Goal: Task Accomplishment & Management: Manage account settings

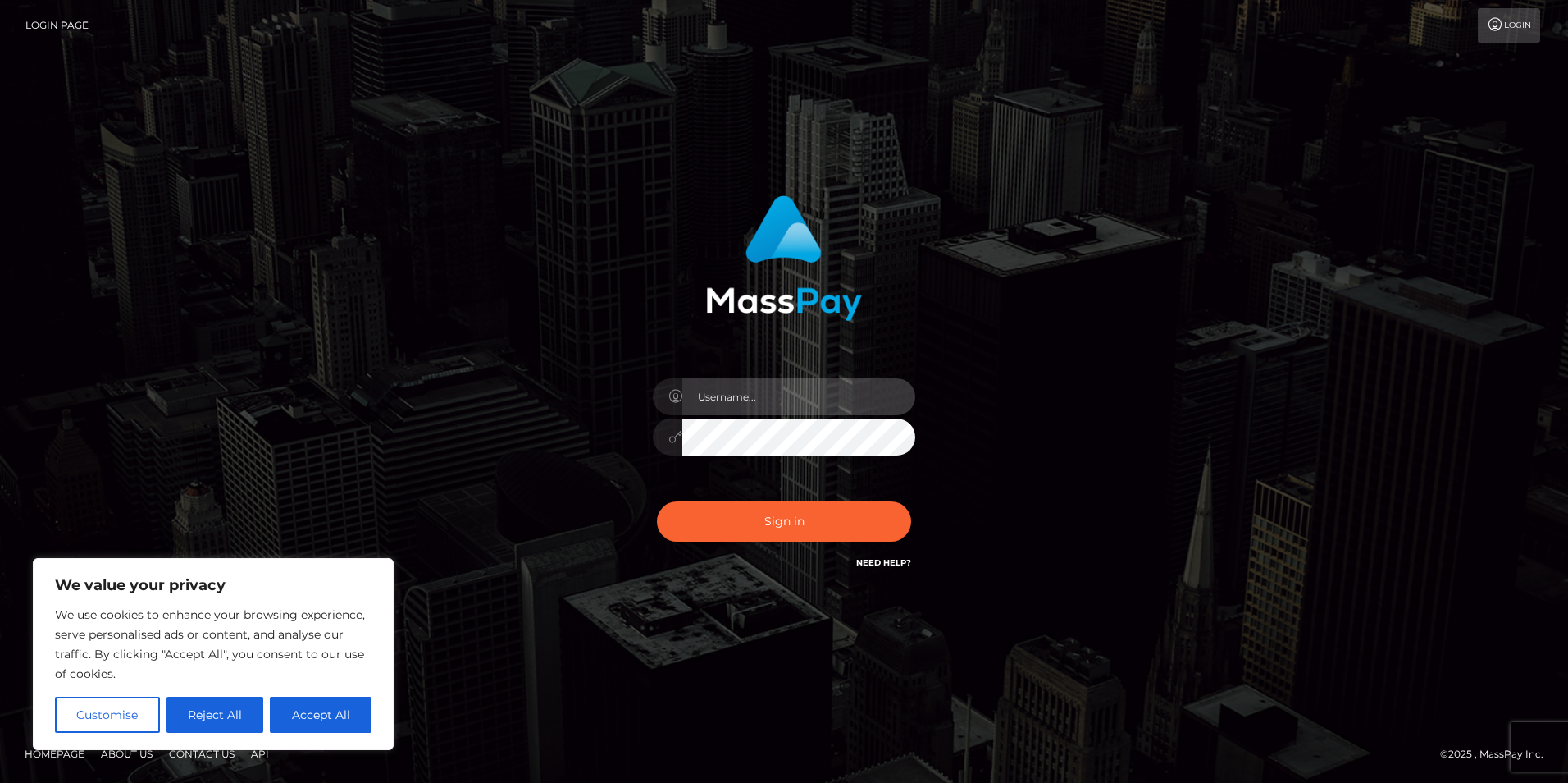
click at [771, 409] on input "text" at bounding box center [799, 397] width 233 height 37
type input "[EMAIL_ADDRESS][DOMAIN_NAME]"
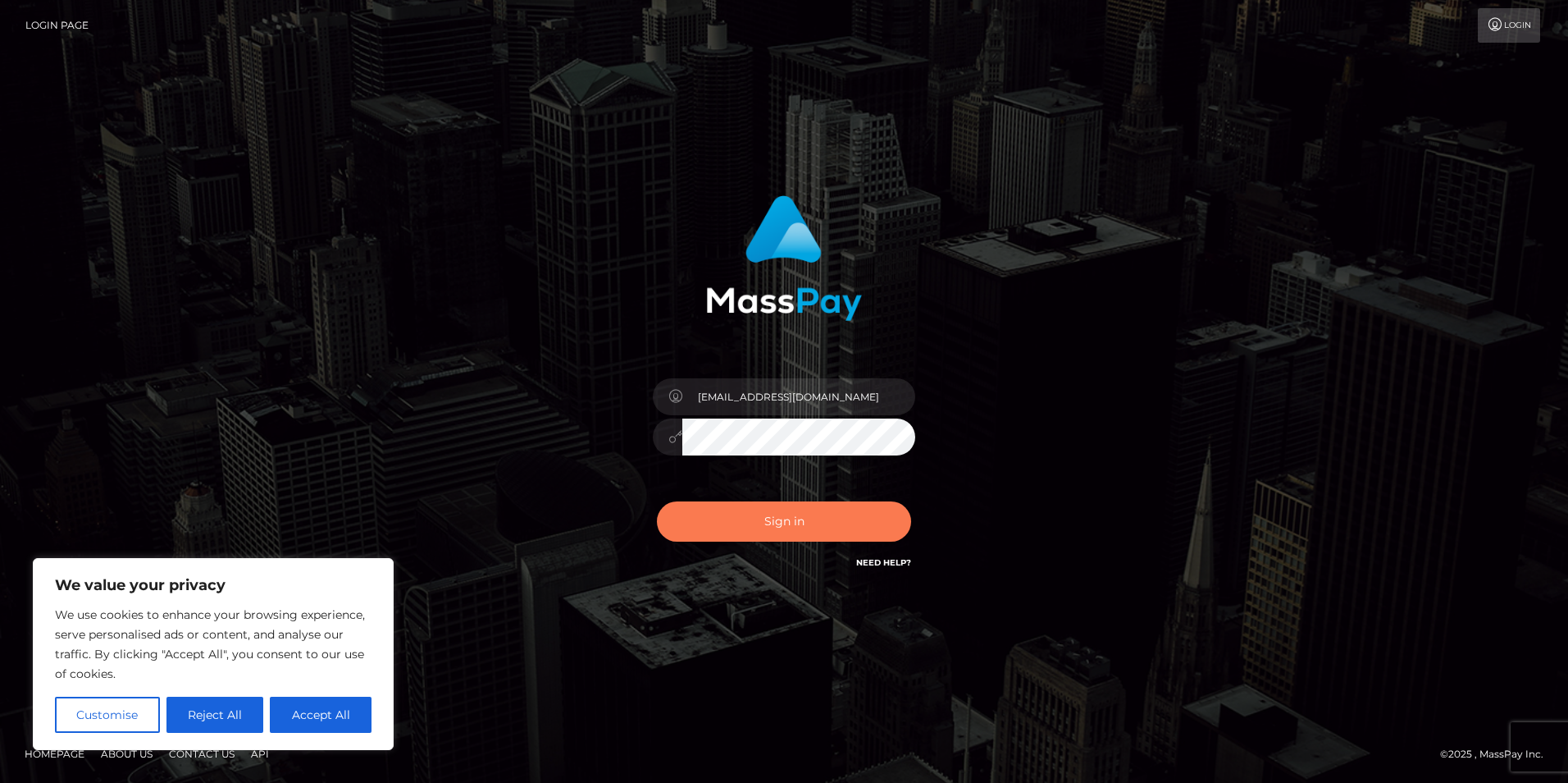
click at [782, 516] on button "Sign in" at bounding box center [784, 521] width 254 height 40
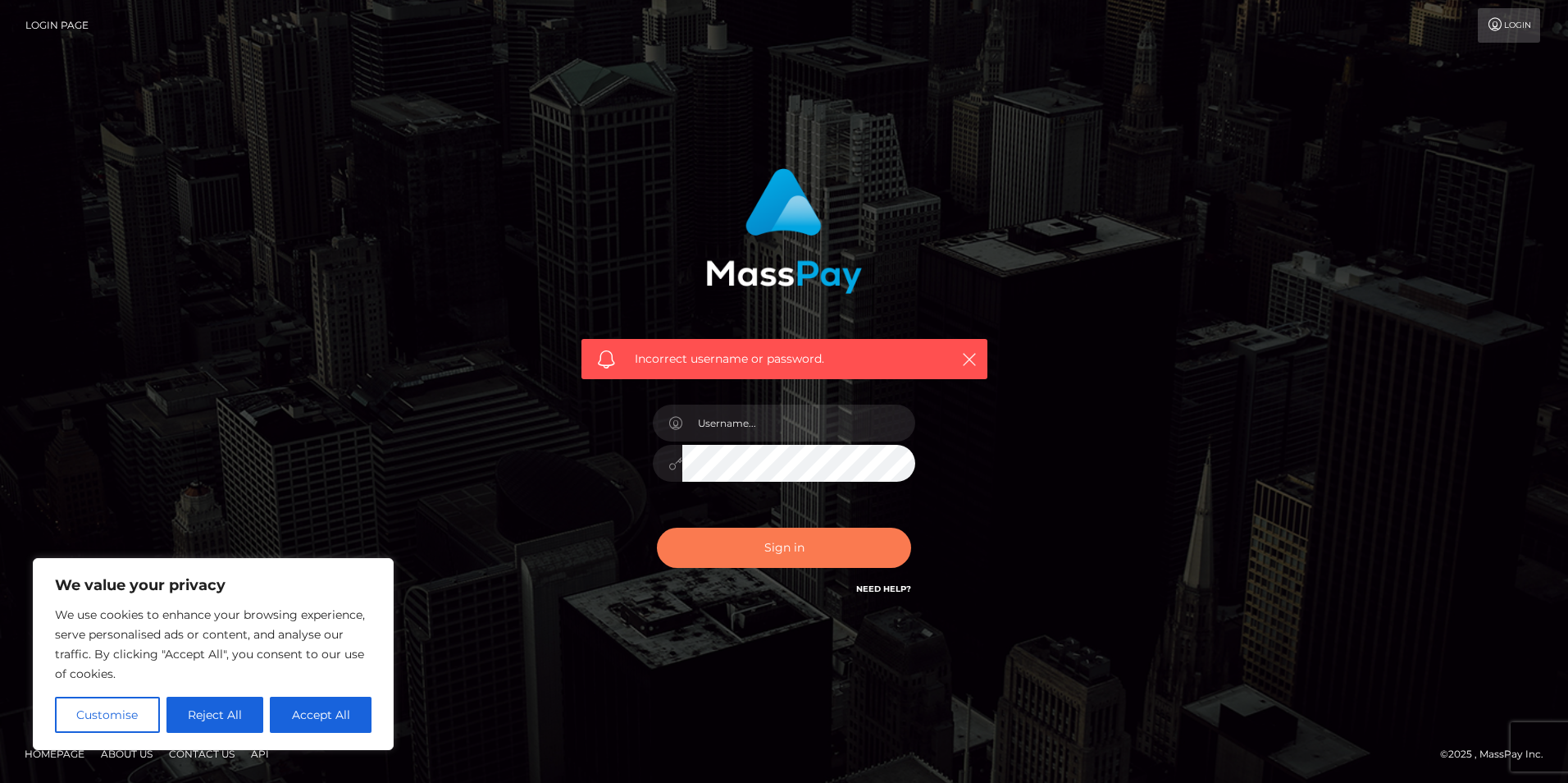
click at [778, 541] on button "Sign in" at bounding box center [784, 547] width 254 height 40
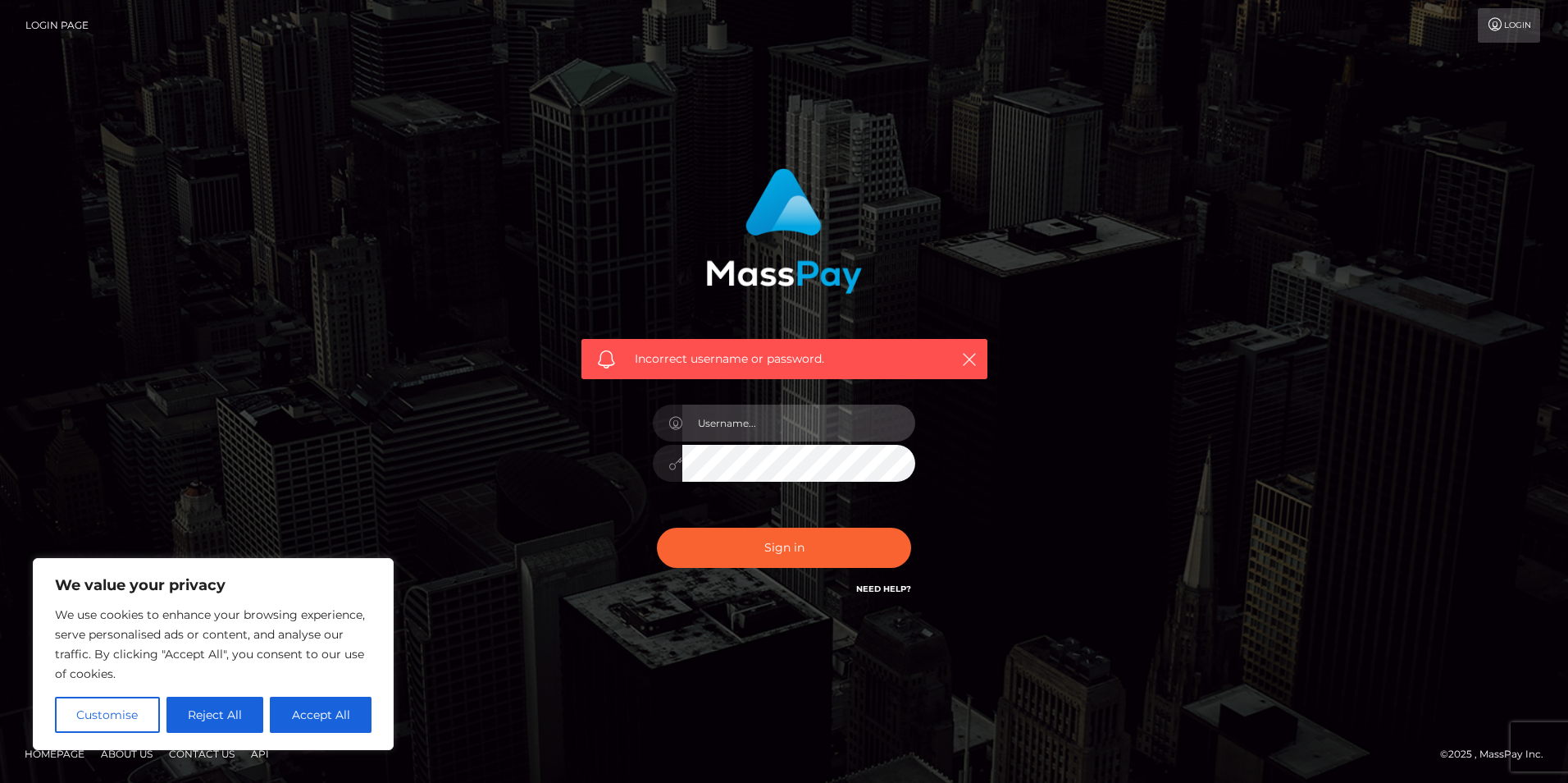
click at [710, 406] on input "text" at bounding box center [799, 423] width 233 height 37
type input "[EMAIL_ADDRESS][DOMAIN_NAME]"
click at [774, 538] on button "Sign in" at bounding box center [784, 547] width 254 height 40
click at [872, 590] on link "Need Help?" at bounding box center [883, 589] width 55 height 11
click at [221, 707] on button "Reject All" at bounding box center [216, 715] width 98 height 36
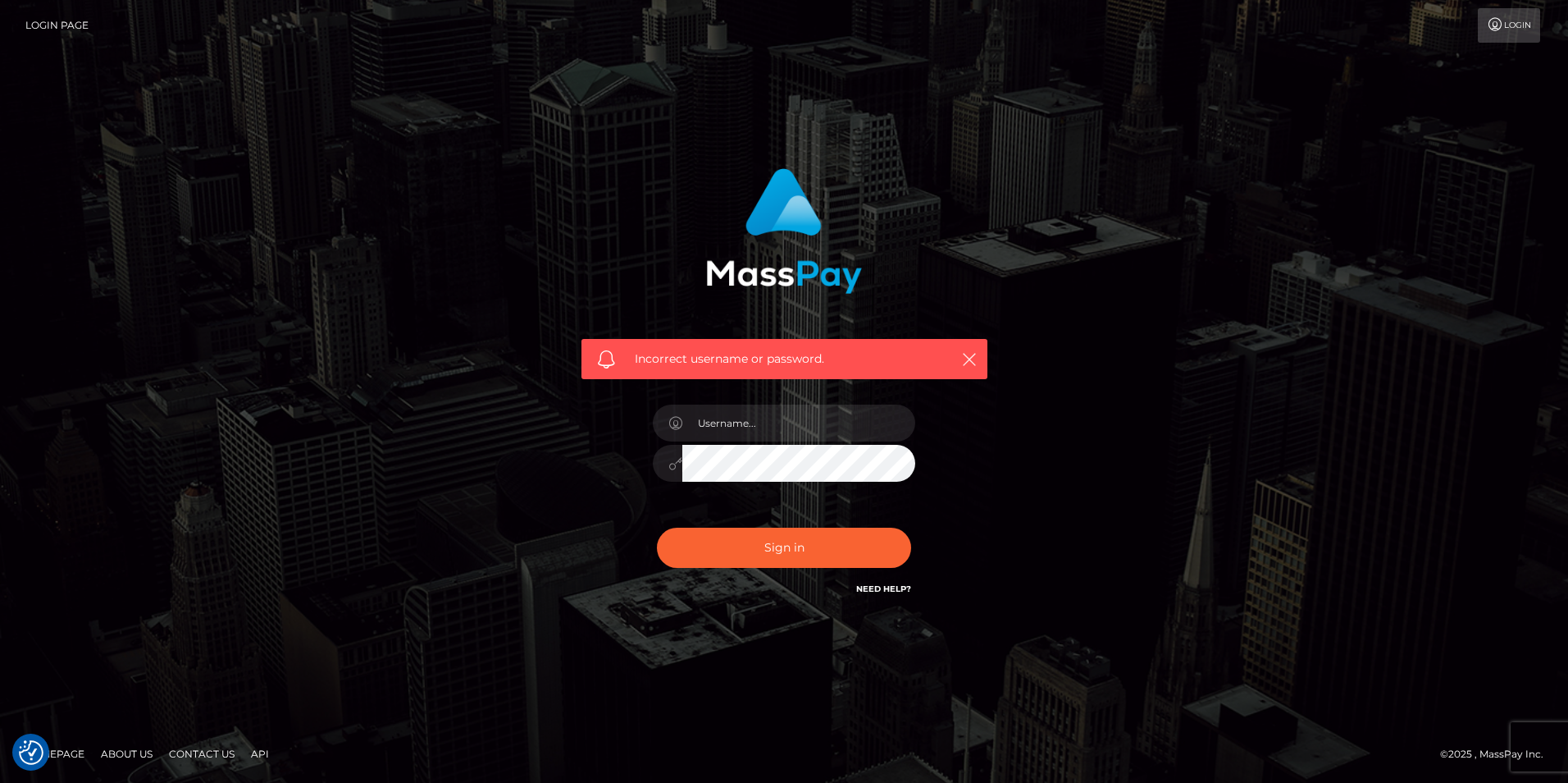
click at [871, 589] on link "Need Help?" at bounding box center [883, 589] width 55 height 11
click at [1139, 576] on div "Incorrect username or password." at bounding box center [784, 392] width 935 height 472
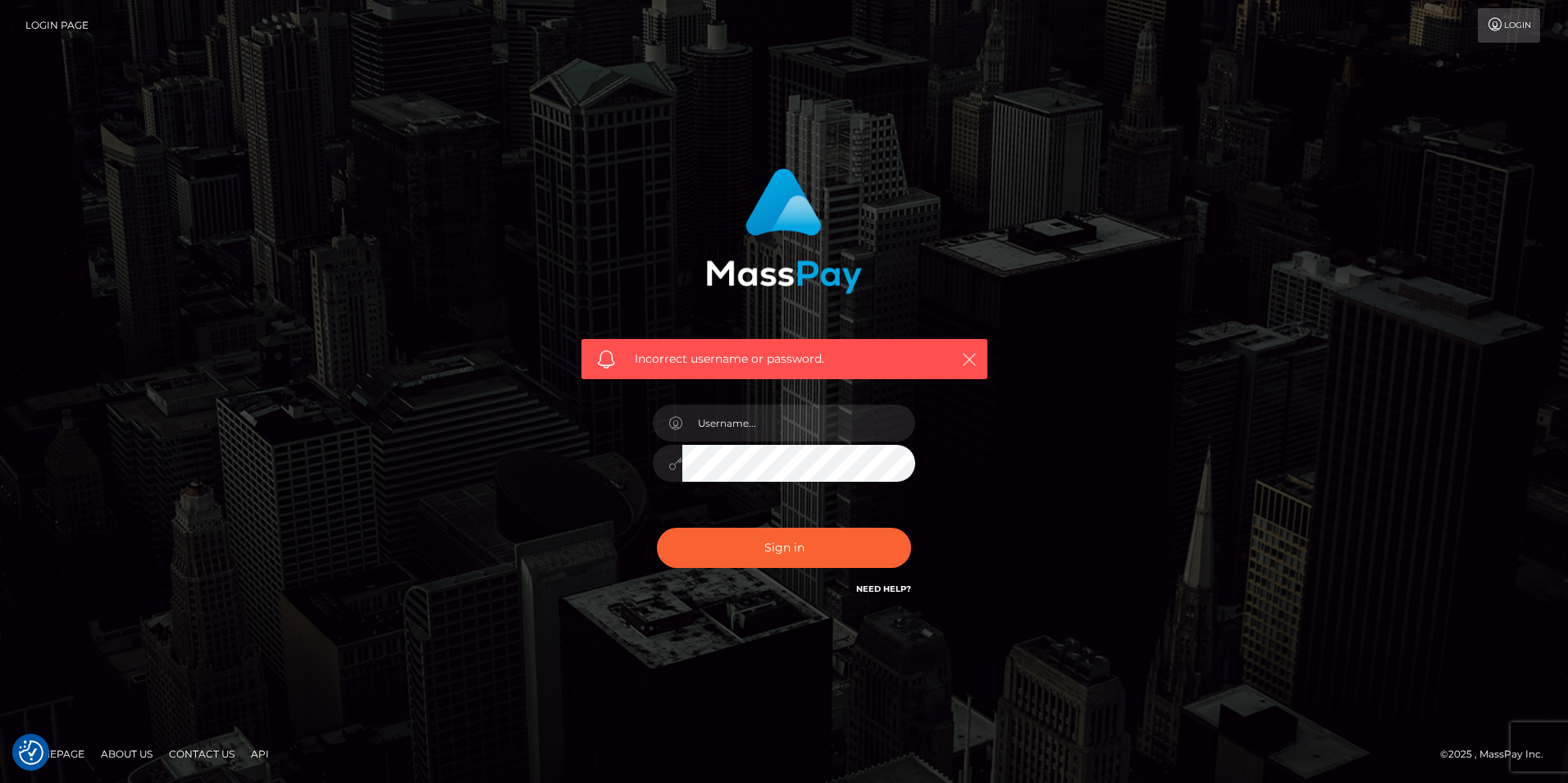
click at [968, 349] on button "button" at bounding box center [969, 359] width 20 height 20
click at [973, 357] on icon "button" at bounding box center [969, 359] width 17 height 17
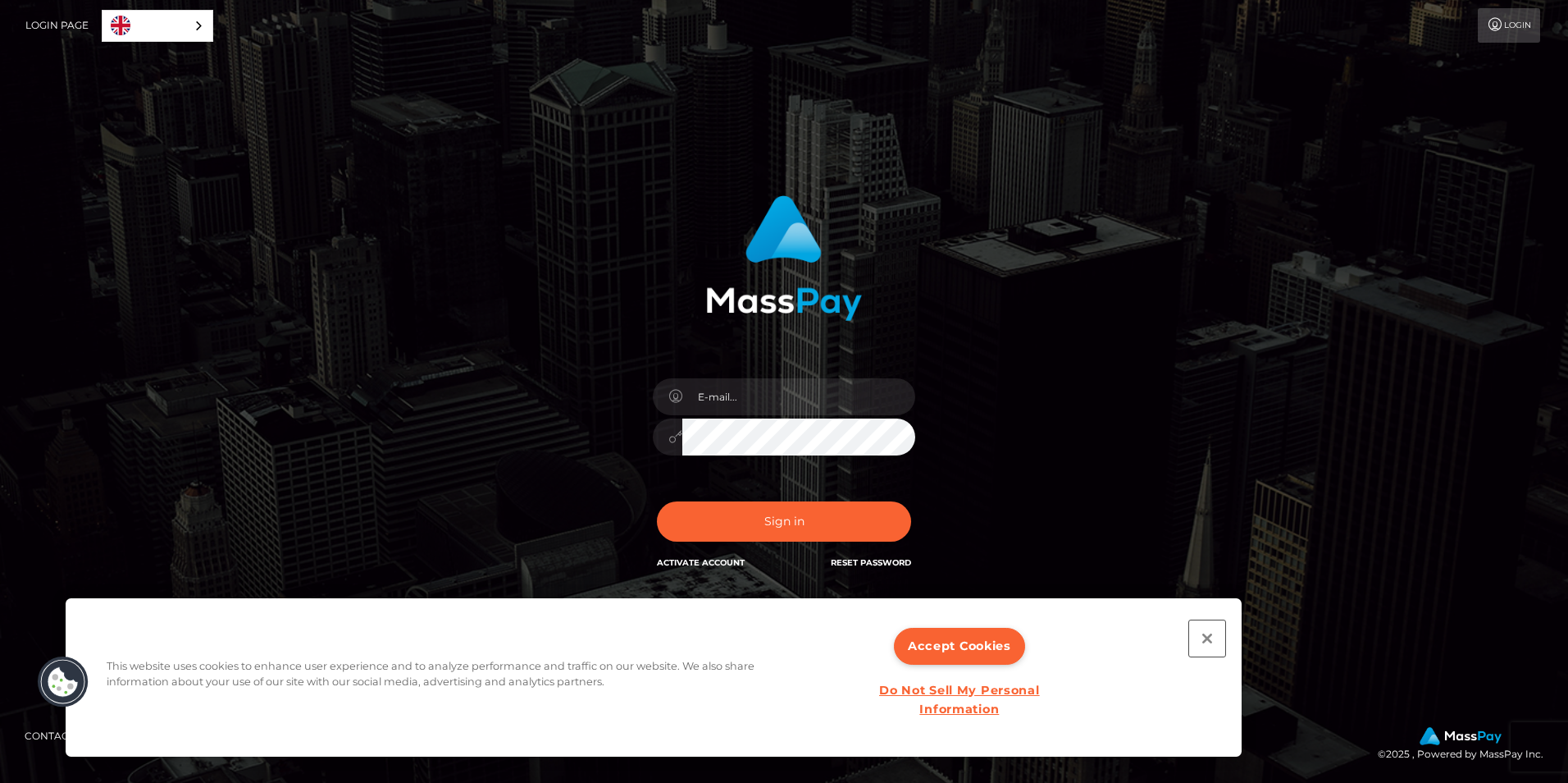
click at [1203, 629] on button "Close" at bounding box center [1207, 638] width 36 height 36
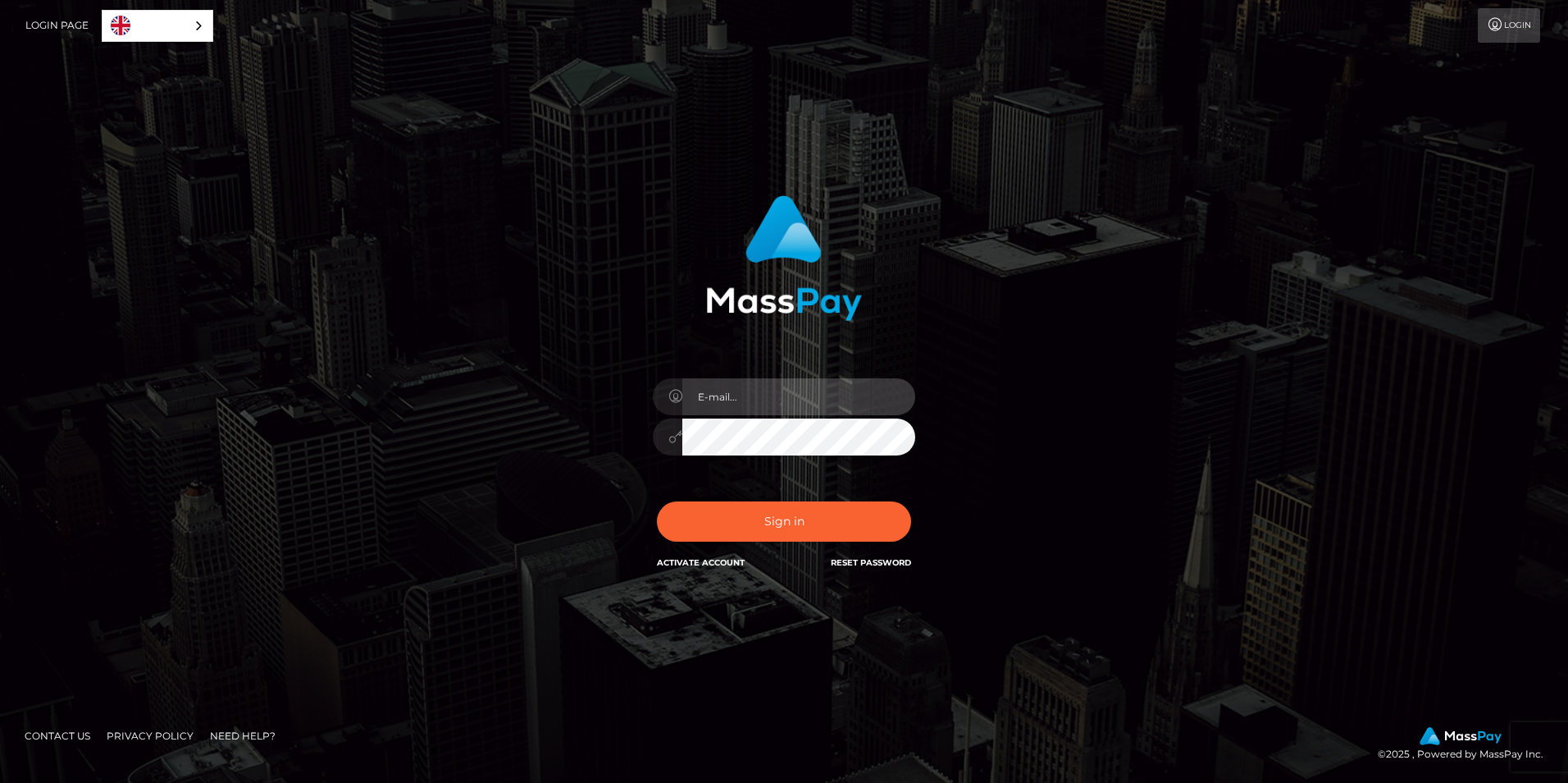
click at [716, 401] on input "email" at bounding box center [799, 397] width 233 height 37
type input "[EMAIL_ADDRESS][DOMAIN_NAME]"
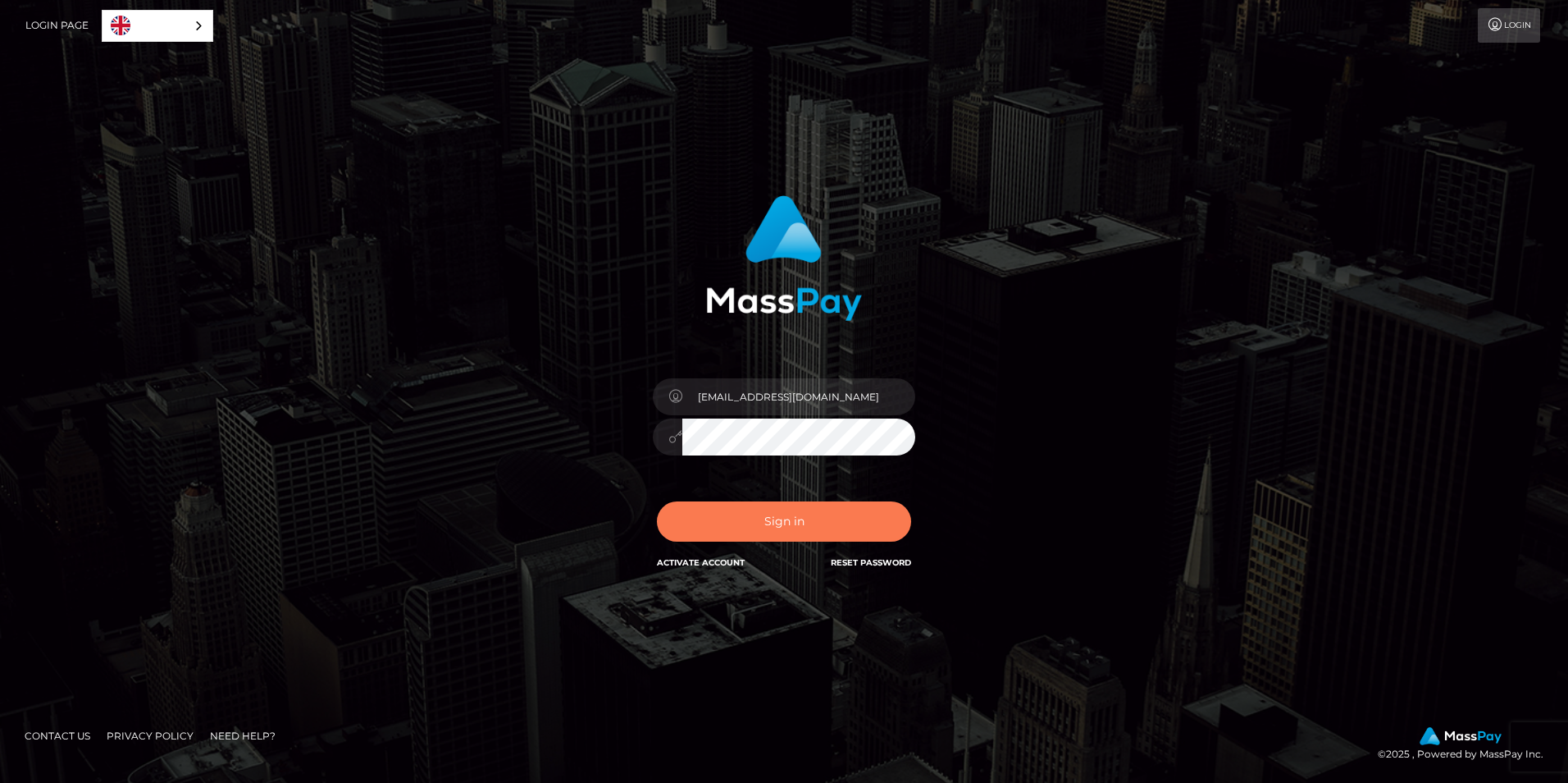
click at [782, 511] on button "Sign in" at bounding box center [784, 521] width 254 height 40
